Goal: Information Seeking & Learning: Learn about a topic

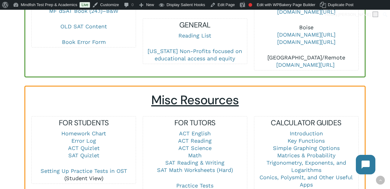
scroll to position [351, 0]
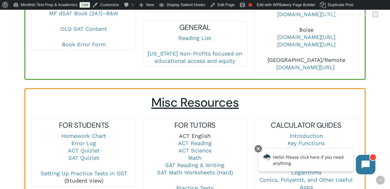
click at [199, 133] on link "ACT English" at bounding box center [195, 136] width 32 height 6
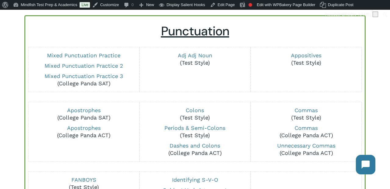
scroll to position [62, 0]
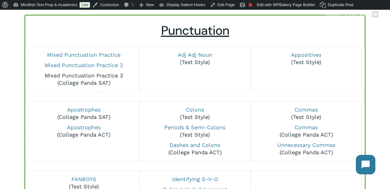
click at [109, 76] on link "Mixed Punctuation Practice 3" at bounding box center [84, 75] width 79 height 6
